Goal: Information Seeking & Learning: Learn about a topic

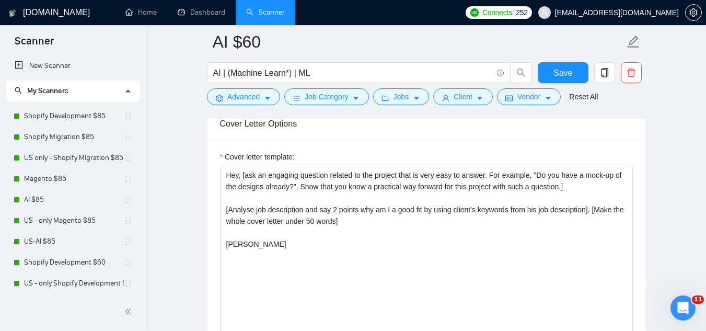
scroll to position [209, 0]
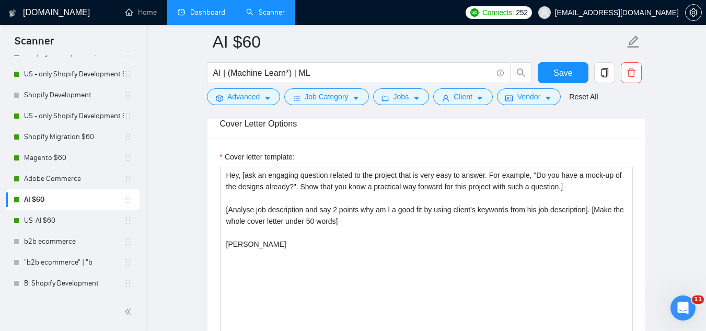
click at [207, 14] on link "Dashboard" at bounding box center [202, 12] width 48 height 9
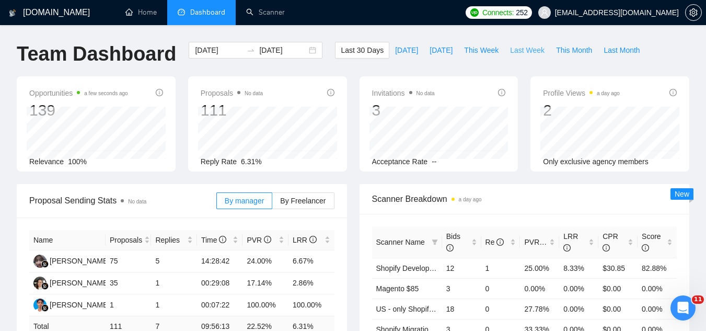
click at [510, 53] on span "Last Week" at bounding box center [527, 49] width 34 height 11
type input "[DATE]"
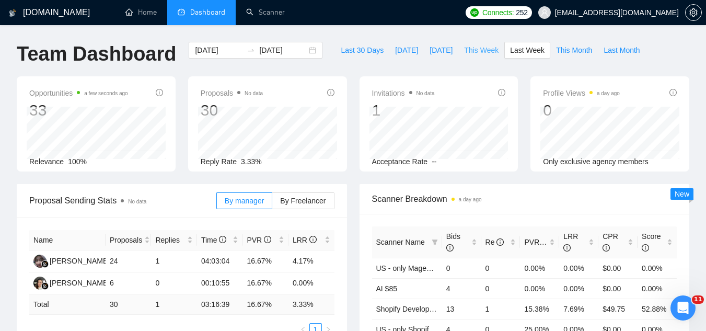
click at [472, 45] on span "This Week" at bounding box center [481, 49] width 34 height 11
type input "[DATE]"
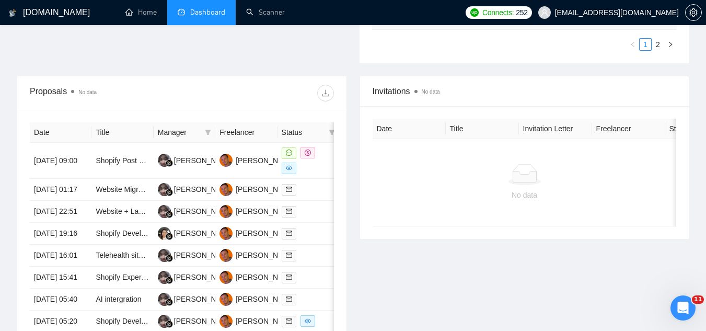
scroll to position [366, 0]
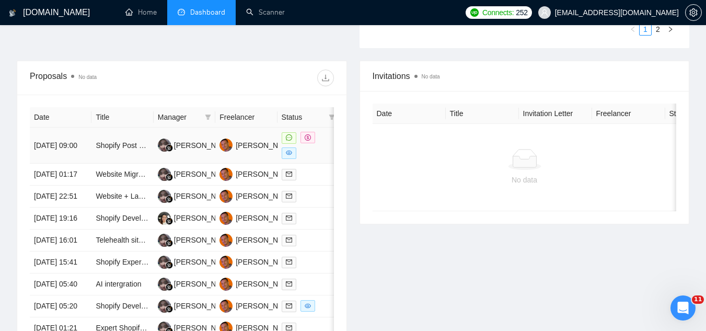
click at [113, 156] on td "Shopify Post Purchase Extension Development" at bounding box center [122, 145] width 62 height 36
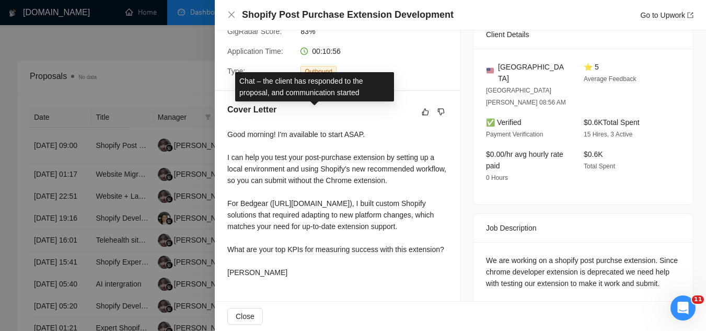
scroll to position [261, 0]
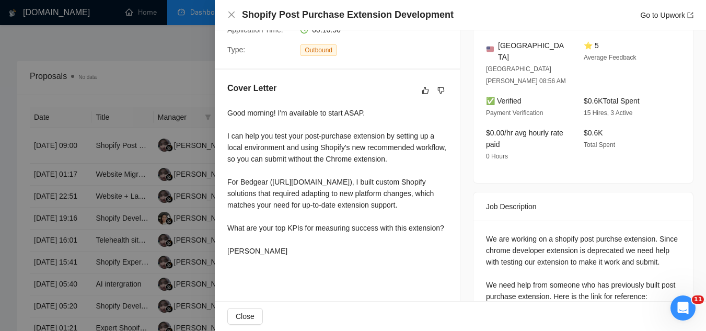
click at [173, 51] on div at bounding box center [353, 165] width 706 height 331
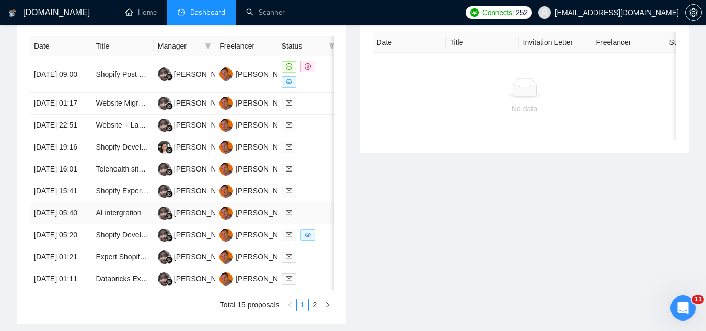
scroll to position [418, 0]
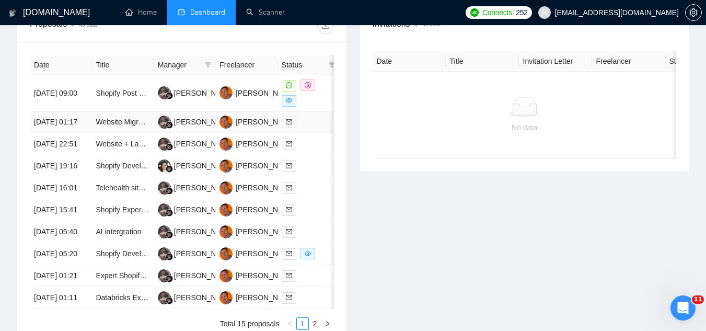
click at [116, 133] on td "Website Migration from Magento 2 to BigCommerce" at bounding box center [122, 122] width 62 height 22
